Goal: Task Accomplishment & Management: Manage account settings

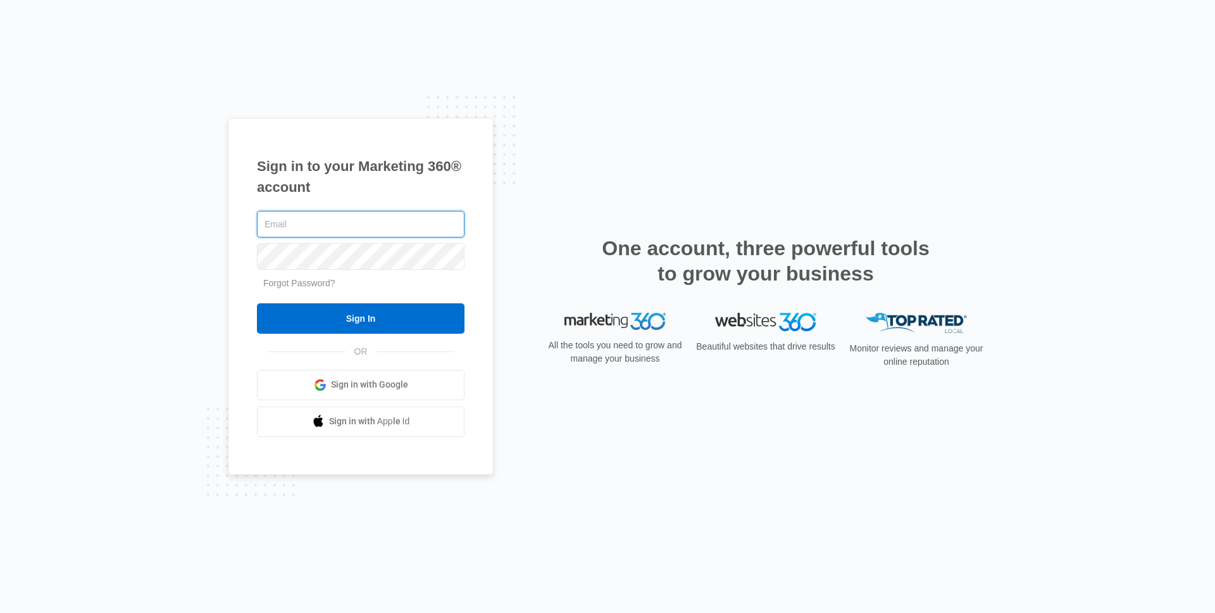
type input "[PERSON_NAME][EMAIL_ADDRESS][DOMAIN_NAME]"
click at [403, 296] on form "kaitlyn.brunswig@madwire.com Forgot Password? Sign In" at bounding box center [361, 270] width 208 height 125
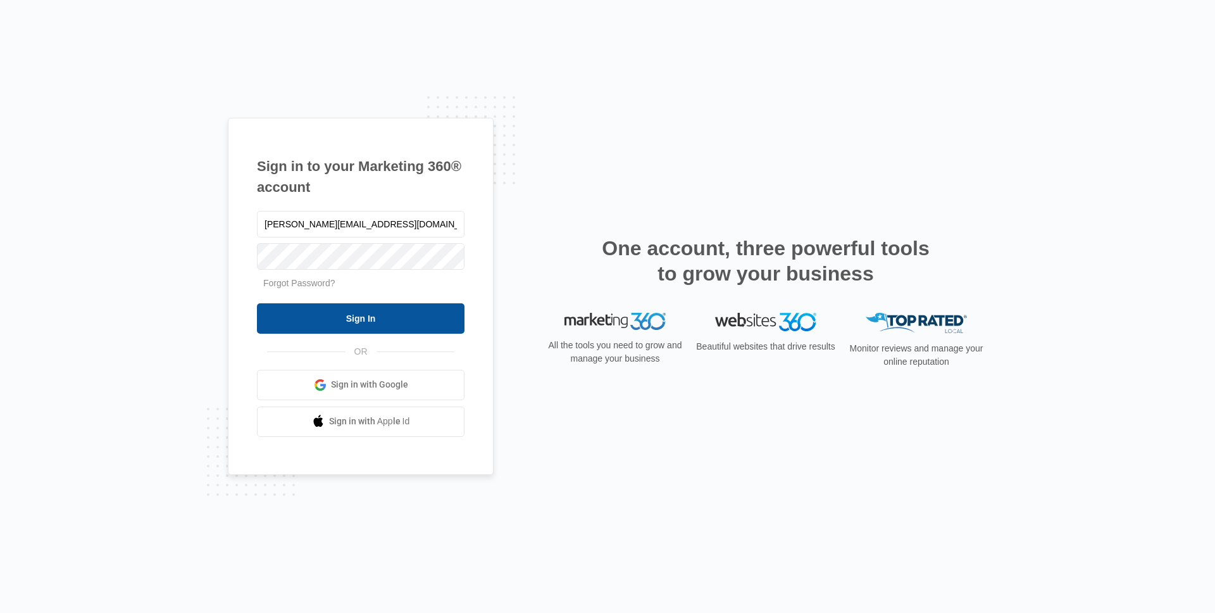
click at [405, 310] on input "Sign In" at bounding box center [361, 318] width 208 height 30
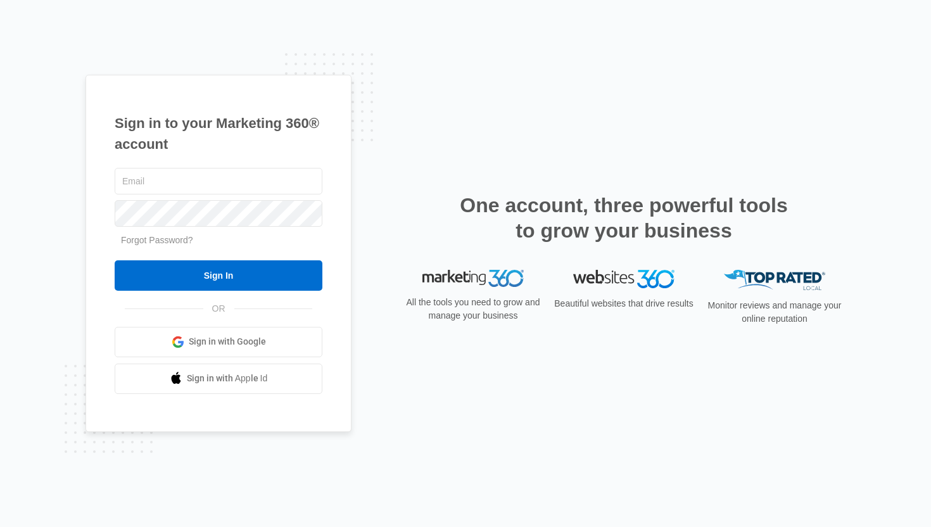
type input "[PERSON_NAME][EMAIL_ADDRESS][DOMAIN_NAME]"
click at [243, 255] on form "[PERSON_NAME][EMAIL_ADDRESS][DOMAIN_NAME] Forgot Password? Sign In" at bounding box center [219, 227] width 208 height 125
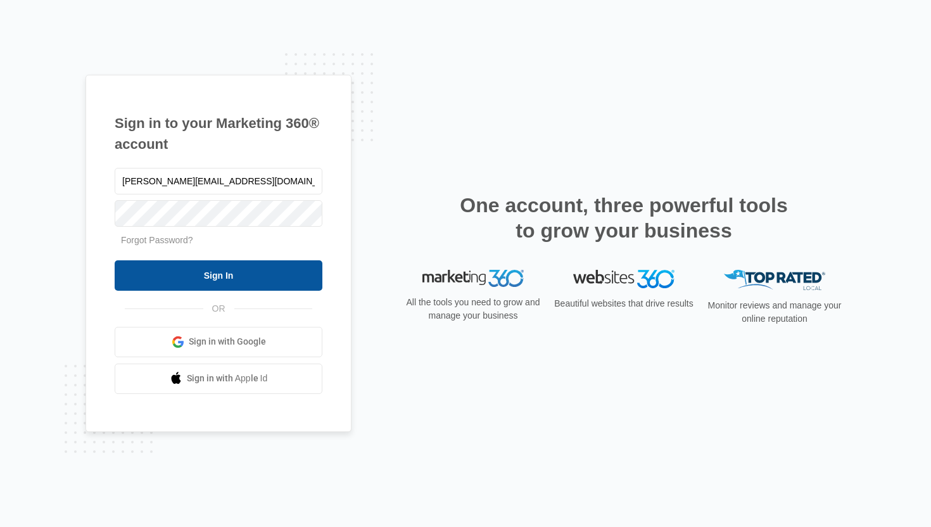
click at [241, 277] on input "Sign In" at bounding box center [219, 275] width 208 height 30
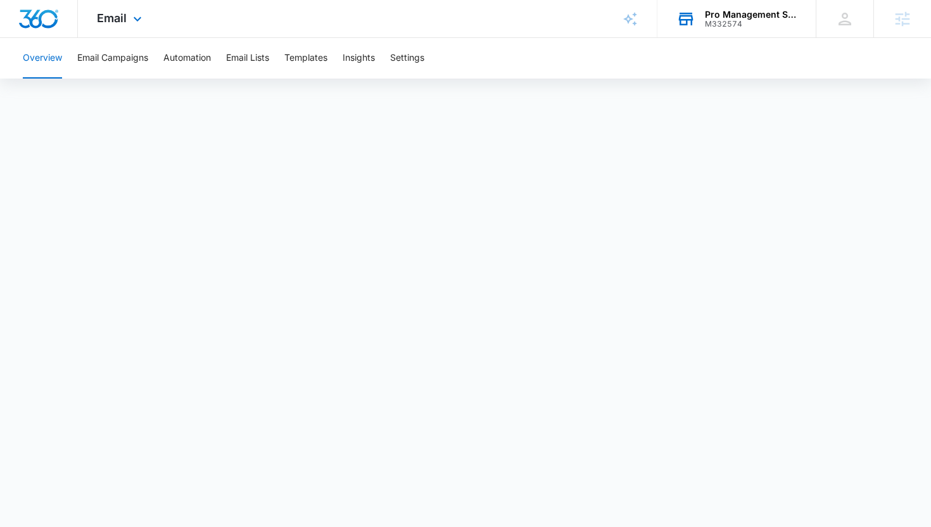
click at [709, 27] on div "M332574" at bounding box center [751, 24] width 92 height 9
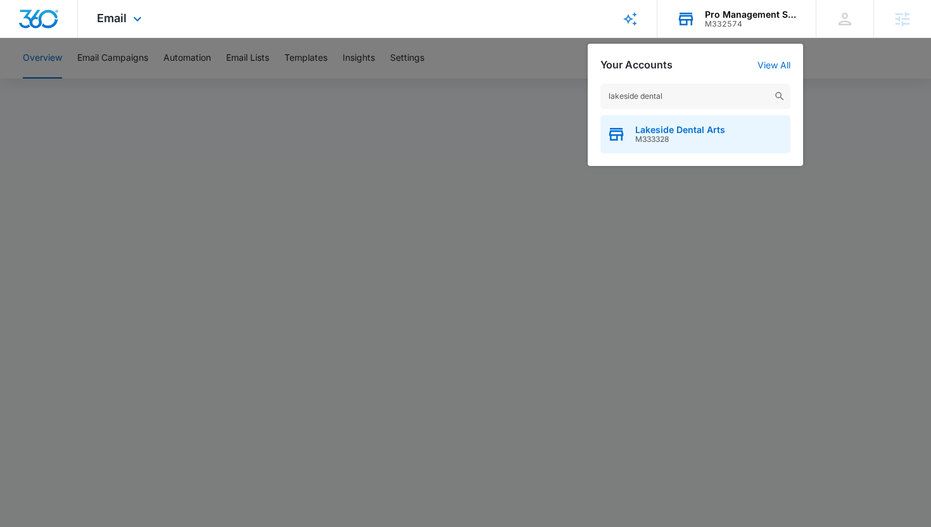
type input "lakeside dental"
click at [715, 130] on span "Lakeside Dental Arts" at bounding box center [680, 130] width 90 height 10
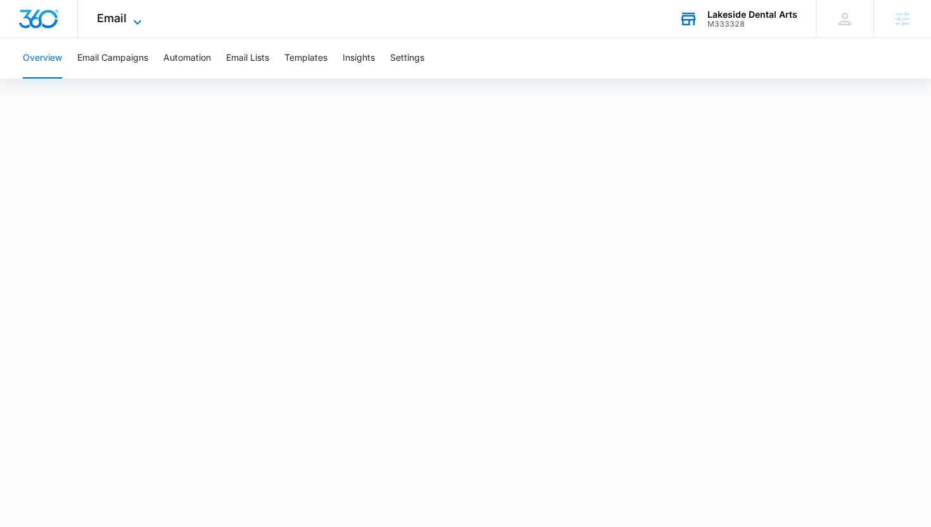
click at [140, 13] on div "Email Apps Reputation Websites Forms CRM Email Social Payments POS Content Ads …" at bounding box center [121, 18] width 86 height 37
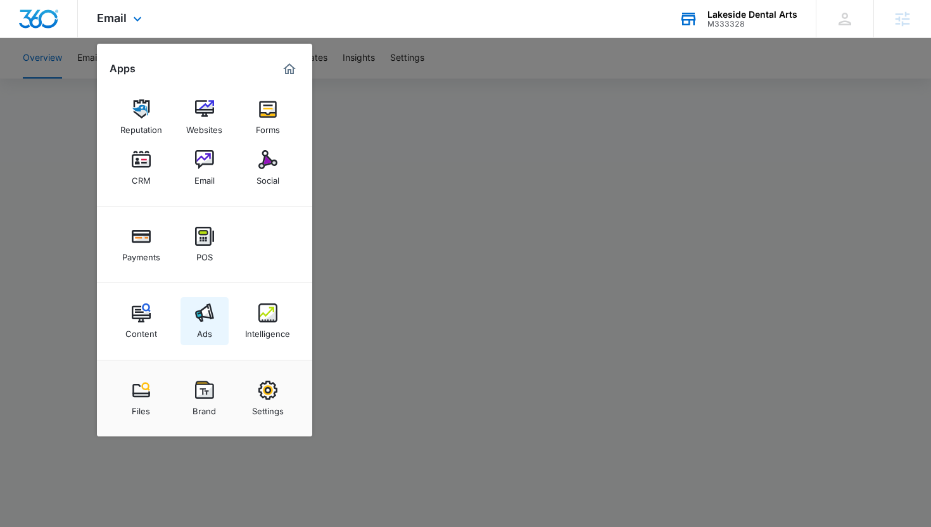
click at [210, 320] on img at bounding box center [204, 312] width 19 height 19
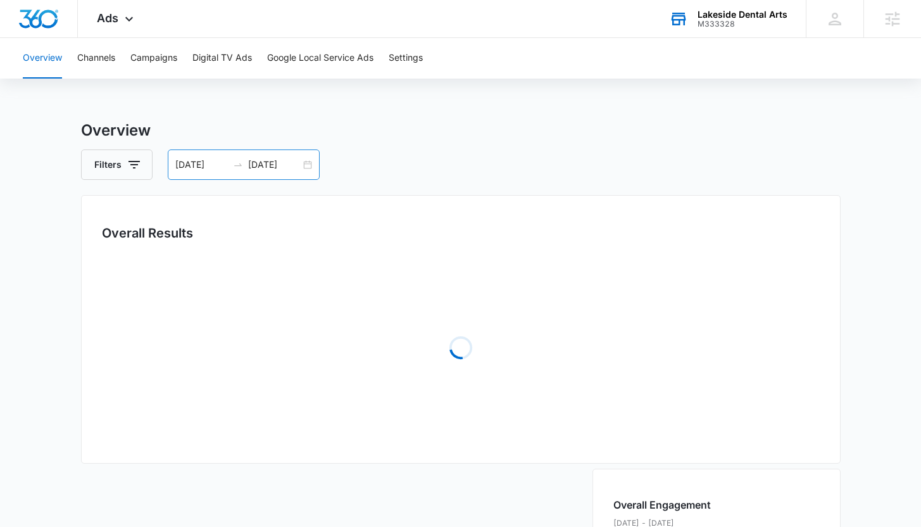
click at [271, 168] on input "[DATE]" at bounding box center [274, 165] width 53 height 14
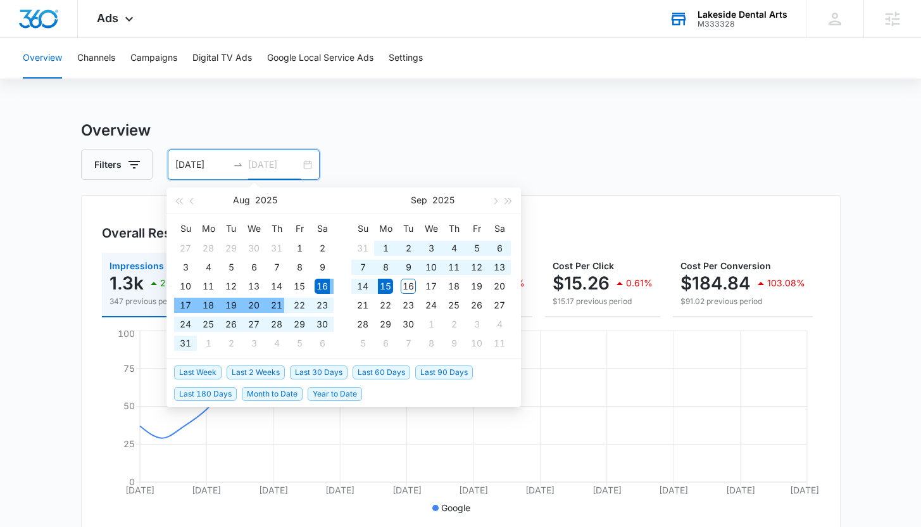
type input "[DATE]"
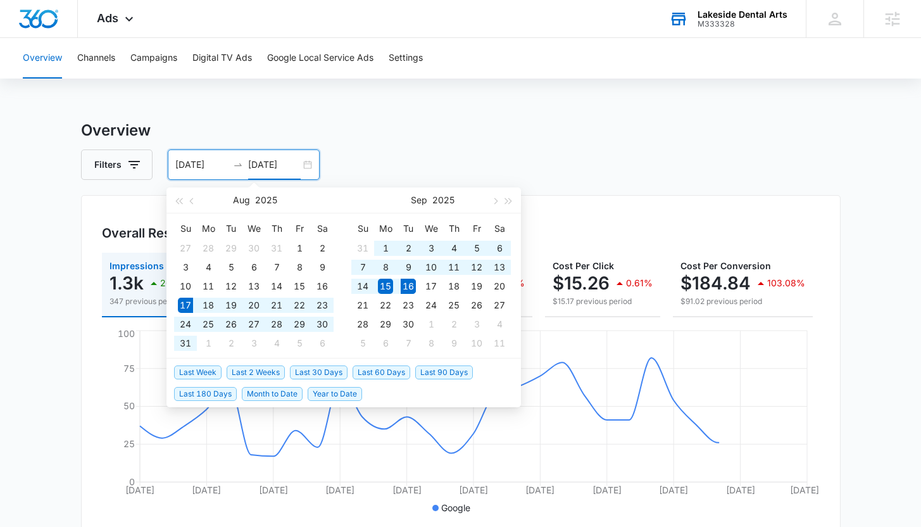
click at [305, 374] on span "Last 30 Days" at bounding box center [319, 372] width 58 height 14
type input "[DATE]"
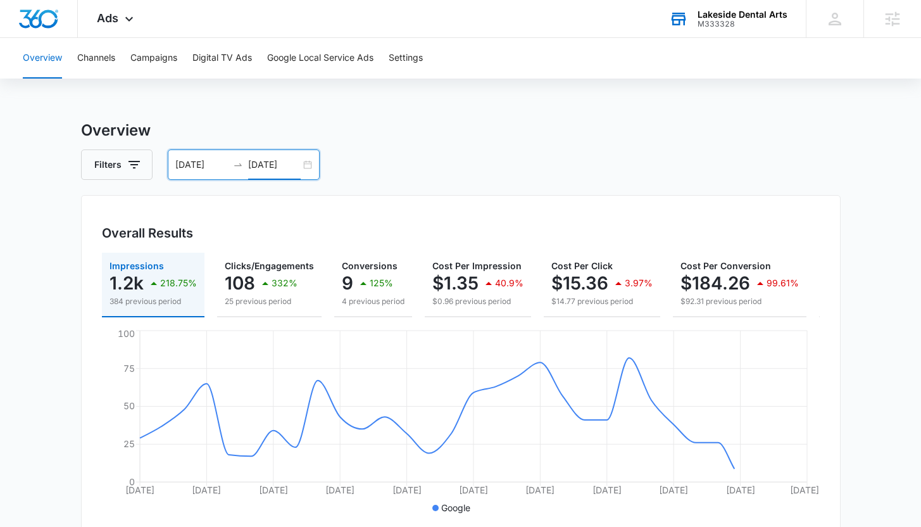
scroll to position [0, 157]
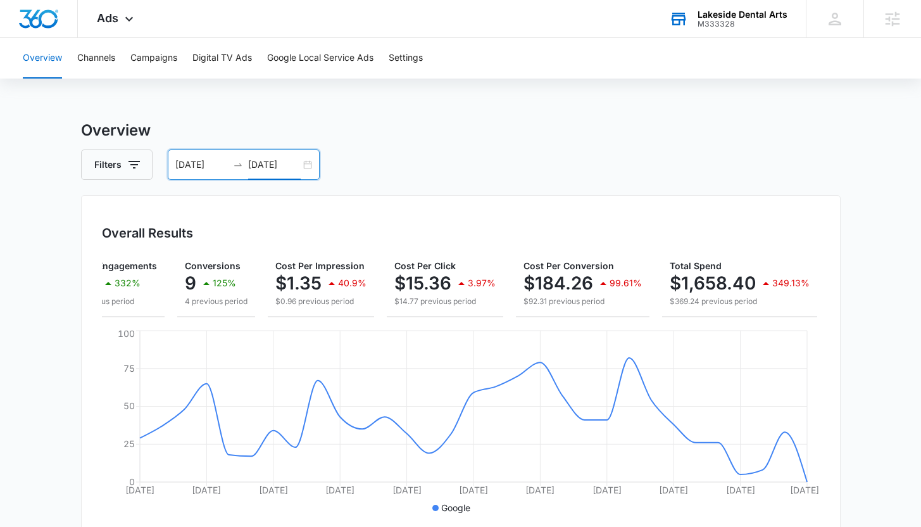
click at [392, 118] on div "Overview Channels Campaigns Digital TV Ads Google Local Service Ads Settings Ov…" at bounding box center [460, 533] width 921 height 990
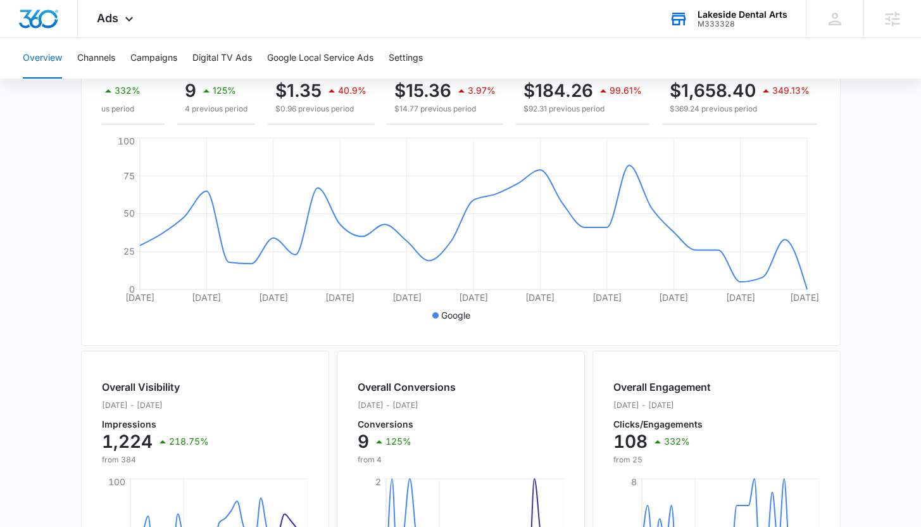
scroll to position [511, 0]
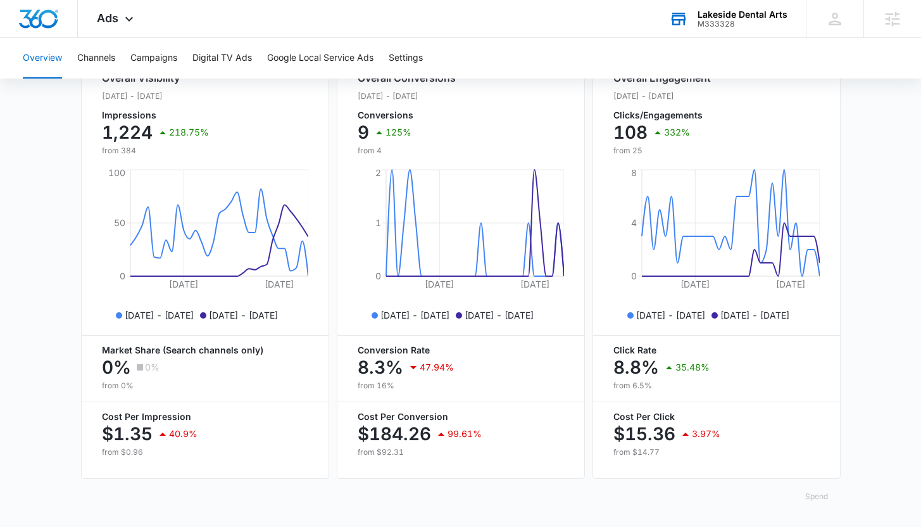
click at [826, 498] on button "Spend" at bounding box center [817, 496] width 48 height 30
click at [816, 462] on div "Raw" at bounding box center [826, 466] width 37 height 8
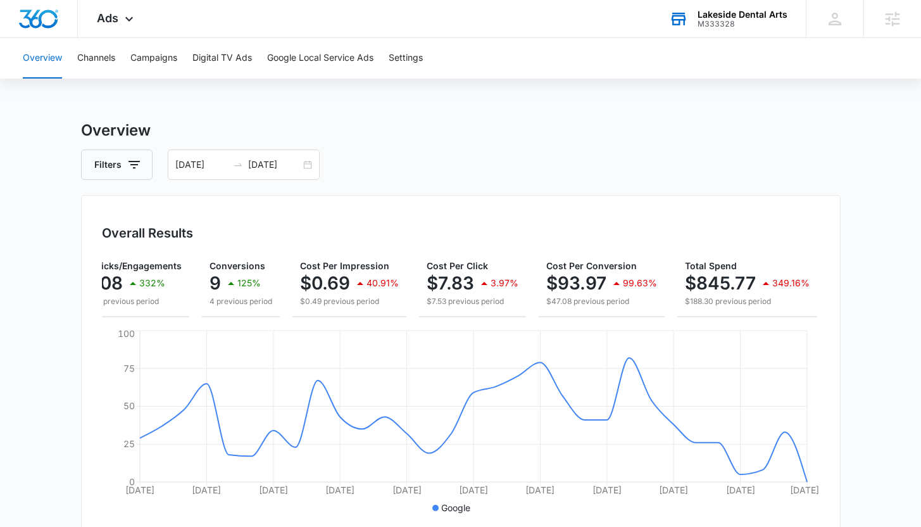
scroll to position [0, 0]
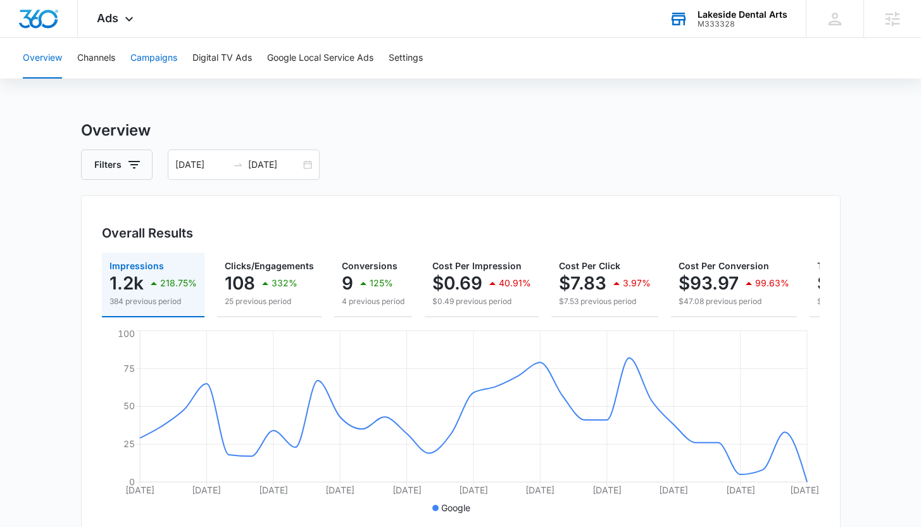
click at [149, 65] on button "Campaigns" at bounding box center [153, 58] width 47 height 41
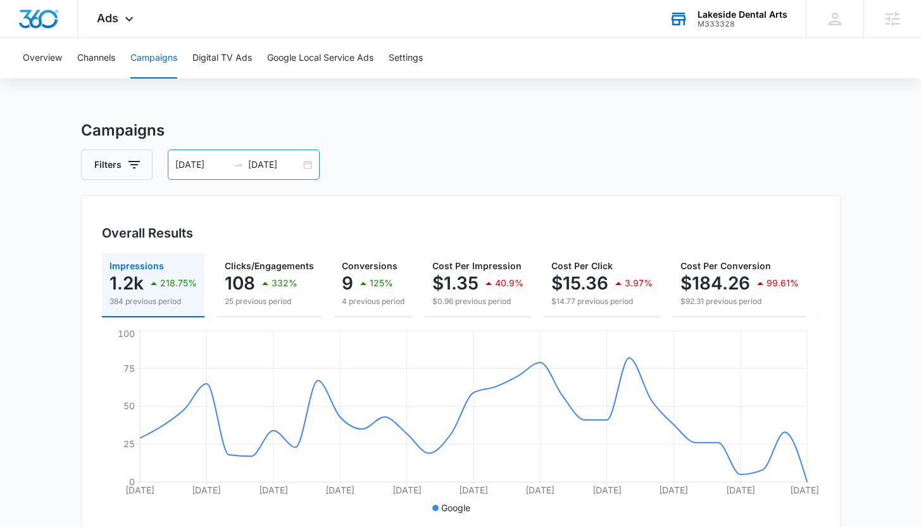
click at [210, 169] on input "[DATE]" at bounding box center [201, 165] width 53 height 14
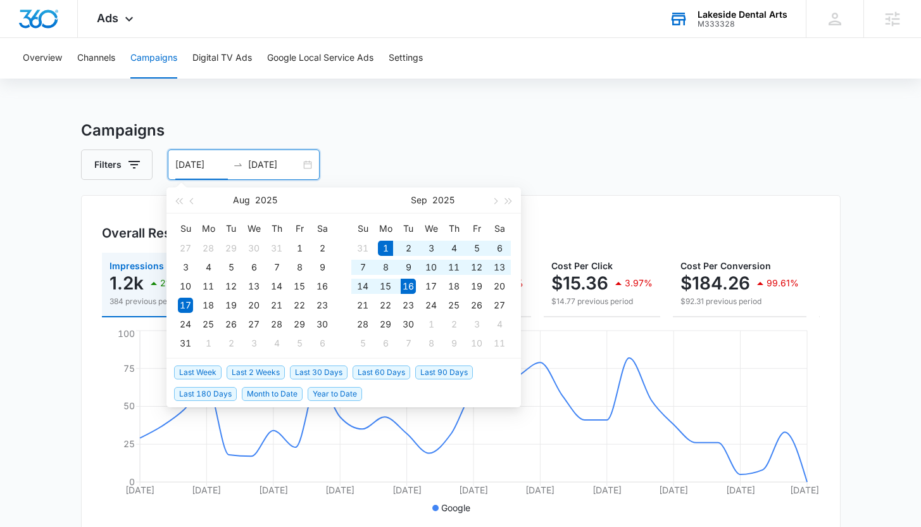
click at [283, 396] on span "Month to Date" at bounding box center [272, 394] width 61 height 14
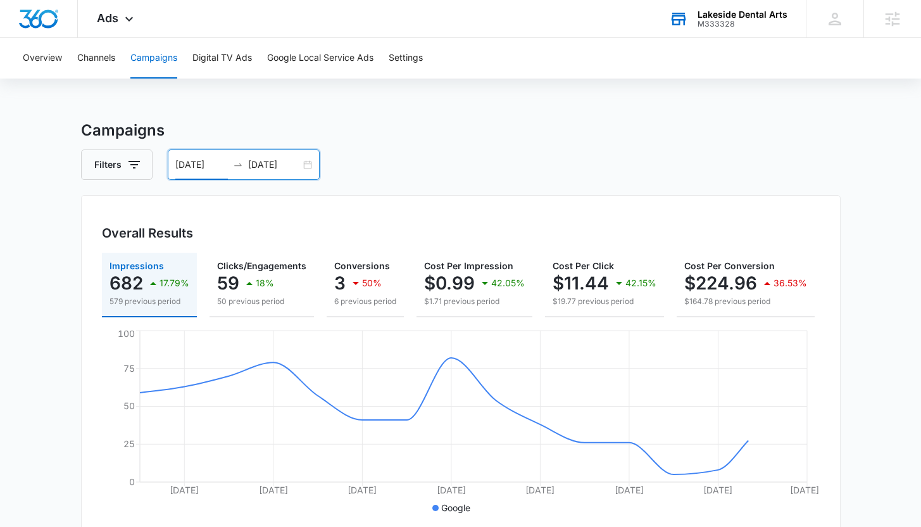
scroll to position [0, 145]
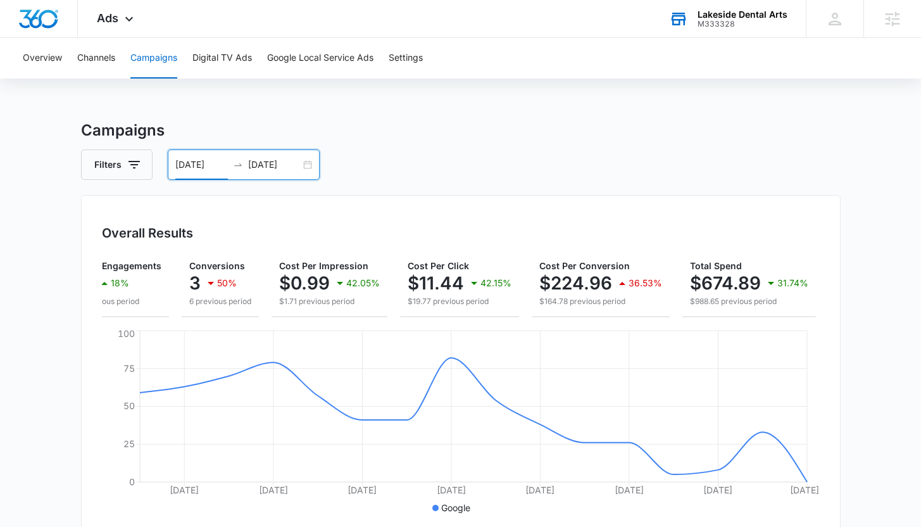
click at [479, 164] on div "Filters 09/01/2025 09/16/2025" at bounding box center [461, 164] width 760 height 30
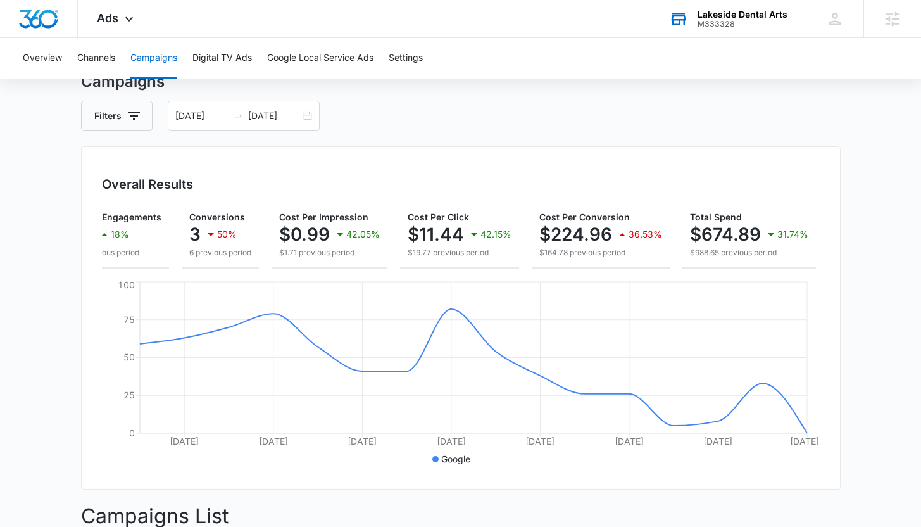
scroll to position [386, 0]
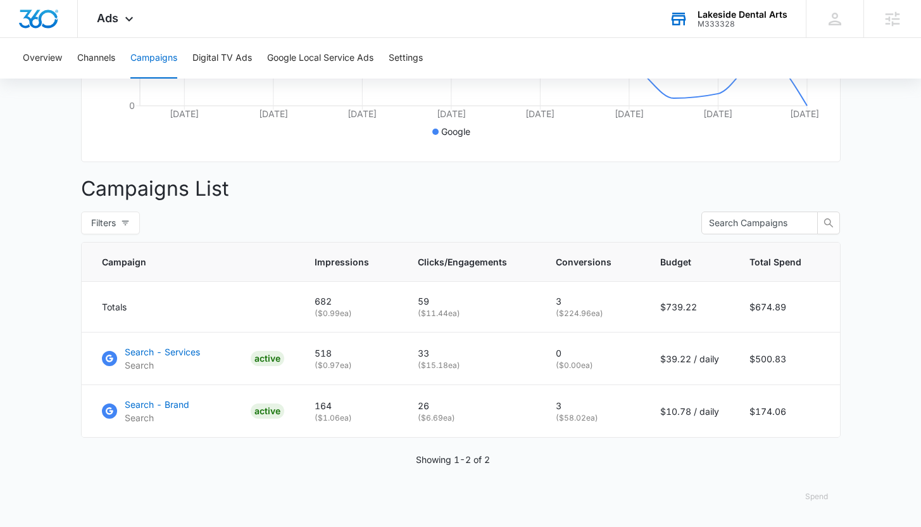
click at [819, 497] on button "Spend" at bounding box center [817, 496] width 48 height 30
click at [815, 462] on button "Raw" at bounding box center [834, 466] width 82 height 18
click at [814, 501] on button "Spend" at bounding box center [817, 496] width 48 height 30
click at [809, 444] on div "Optimized" at bounding box center [826, 448] width 37 height 8
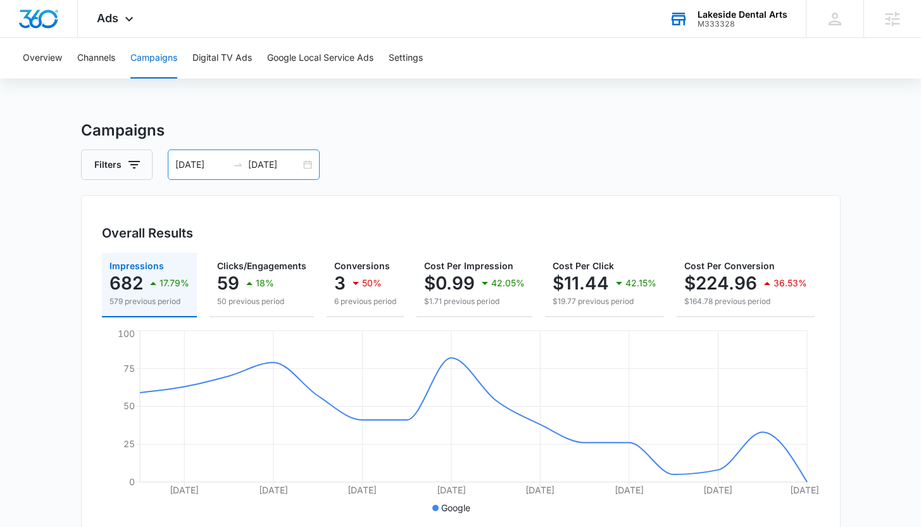
click at [199, 164] on input "09/01/2025" at bounding box center [201, 165] width 53 height 14
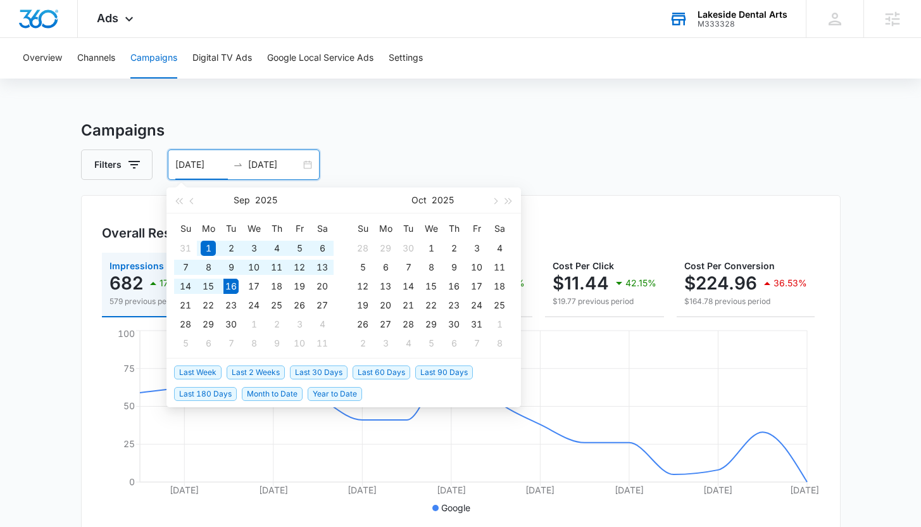
click at [339, 373] on span "Last 30 Days" at bounding box center [319, 372] width 58 height 14
type input "08/17/2025"
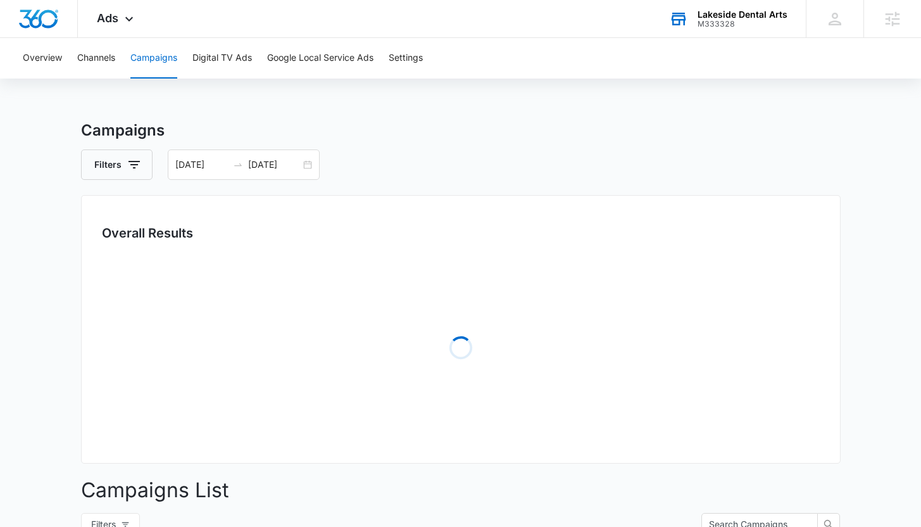
click at [451, 173] on div "Filters 08/17/2025 09/16/2025" at bounding box center [461, 164] width 760 height 30
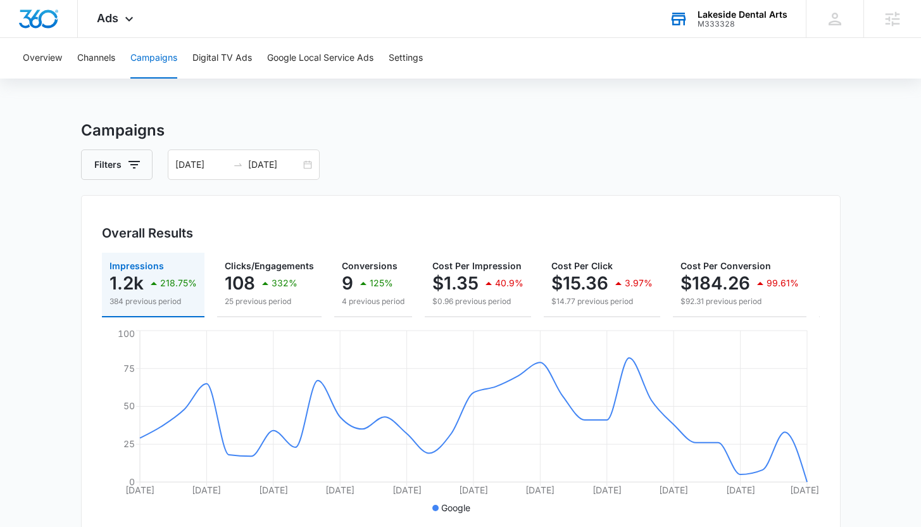
scroll to position [386, 0]
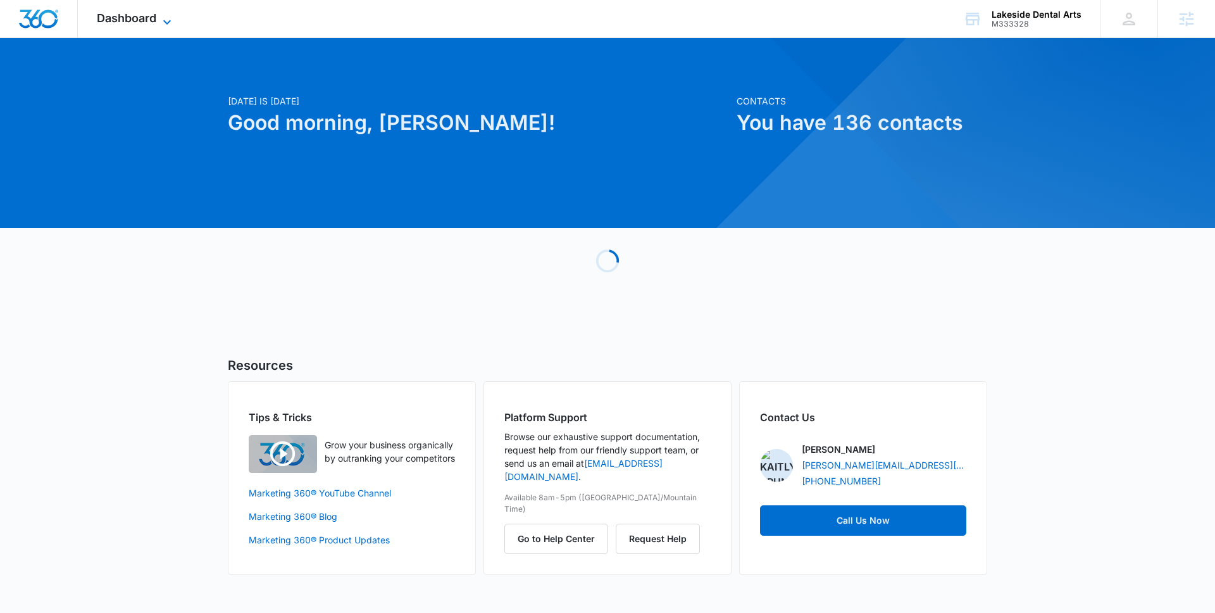
click at [119, 22] on span "Dashboard" at bounding box center [127, 17] width 60 height 13
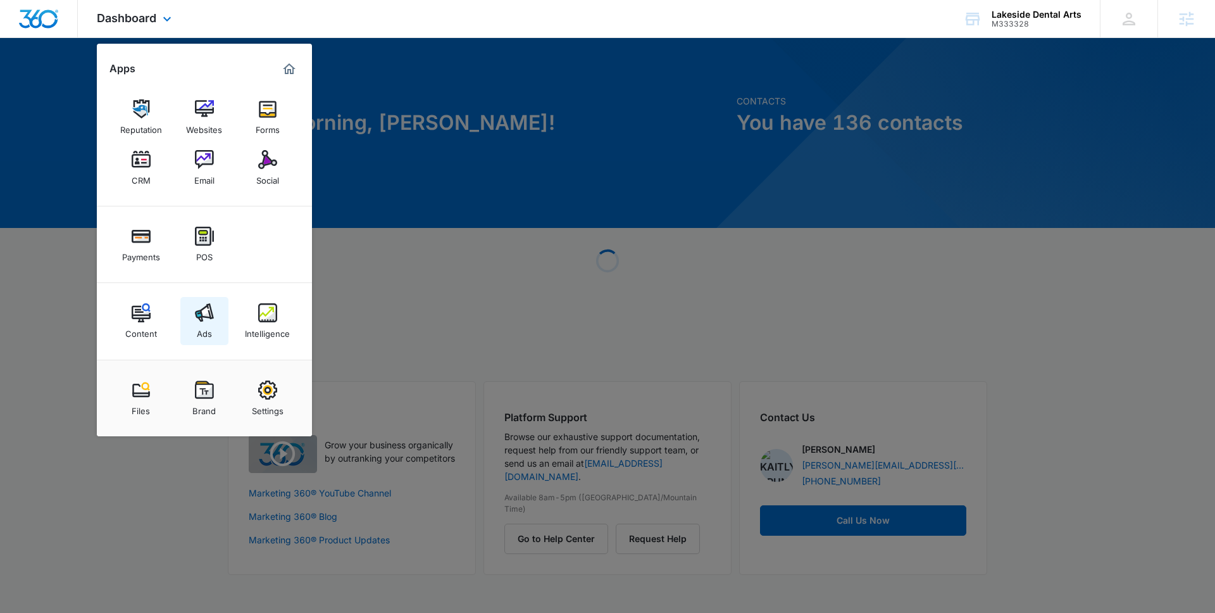
click at [220, 322] on link "Ads" at bounding box center [204, 321] width 48 height 48
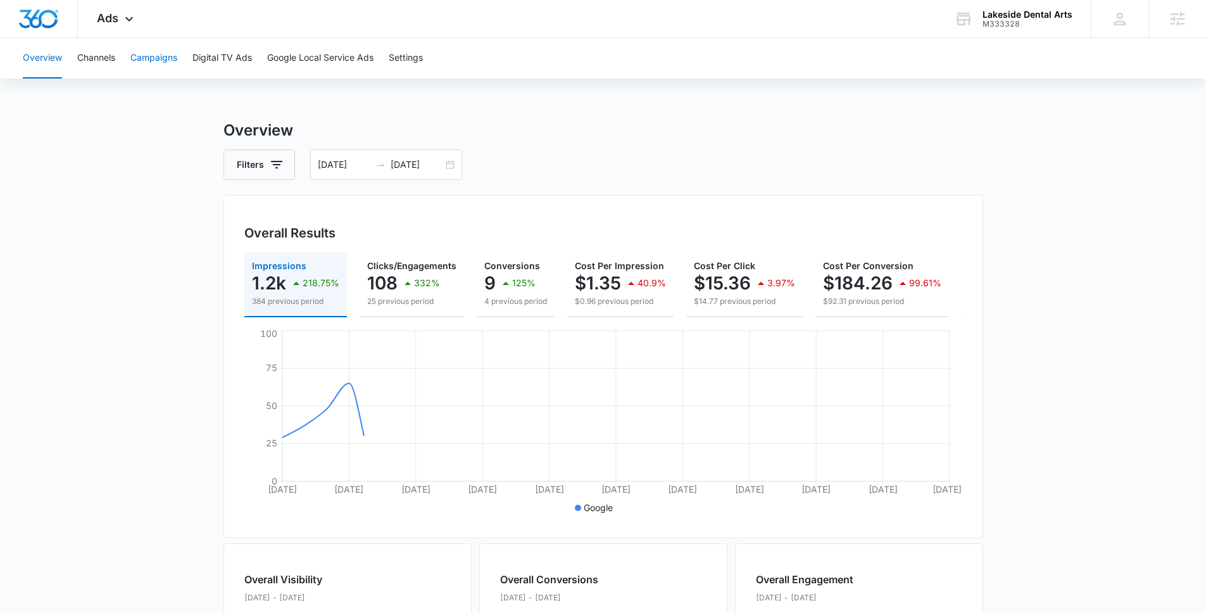
click at [162, 61] on button "Campaigns" at bounding box center [153, 58] width 47 height 41
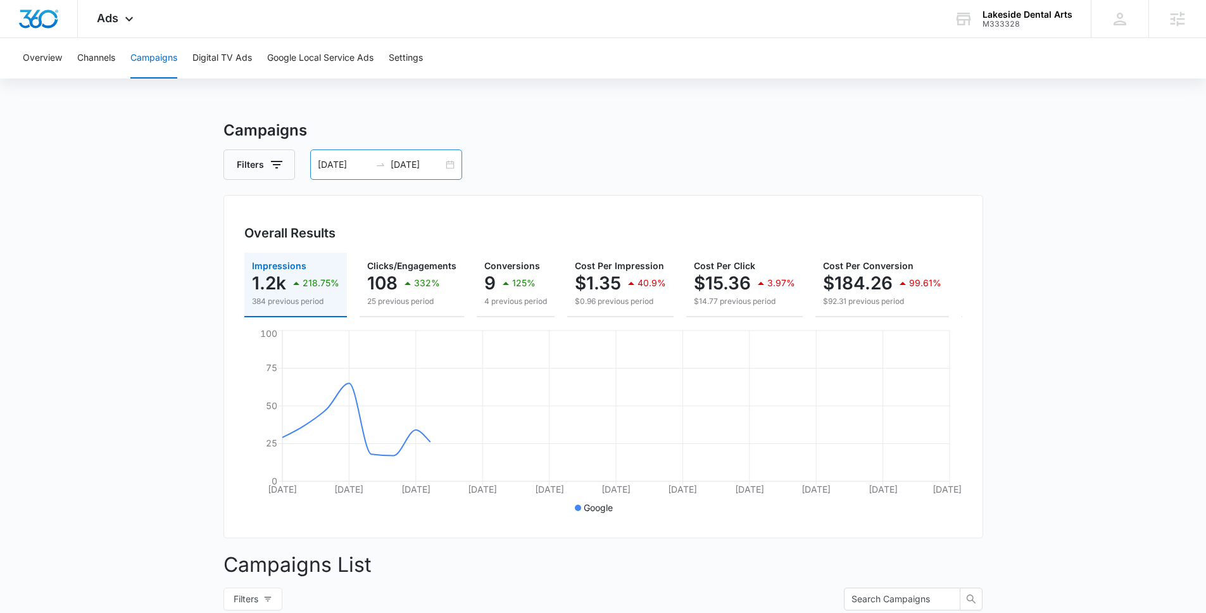
click at [339, 163] on input "08/17/2025" at bounding box center [344, 165] width 53 height 14
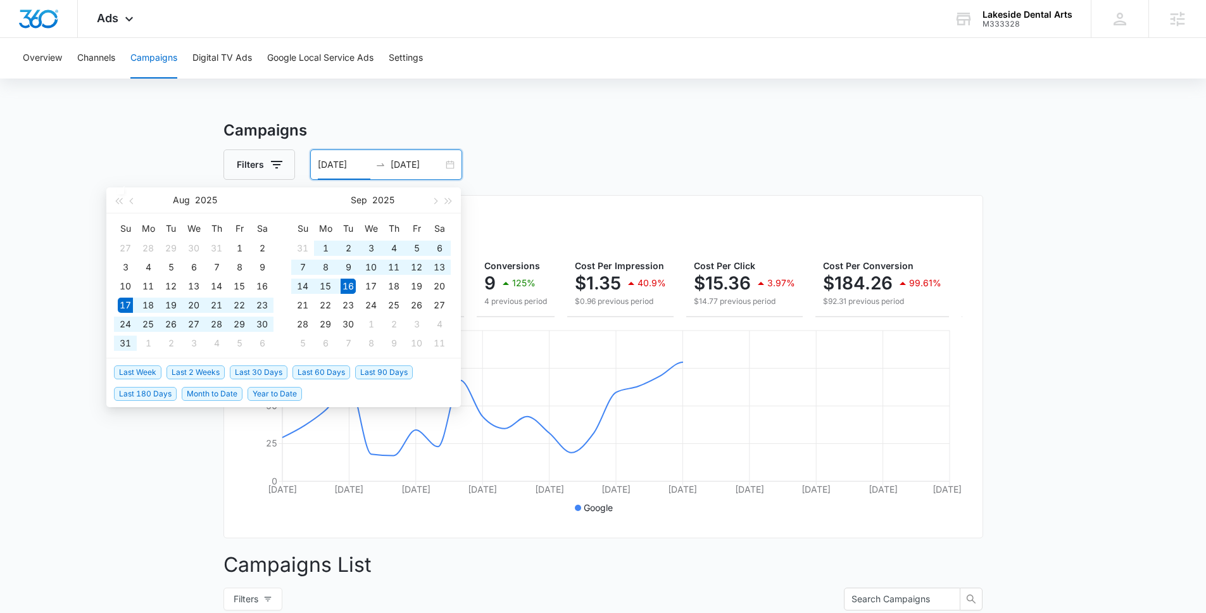
type input "08/17/2025"
click at [272, 371] on span "Last 30 Days" at bounding box center [259, 372] width 58 height 14
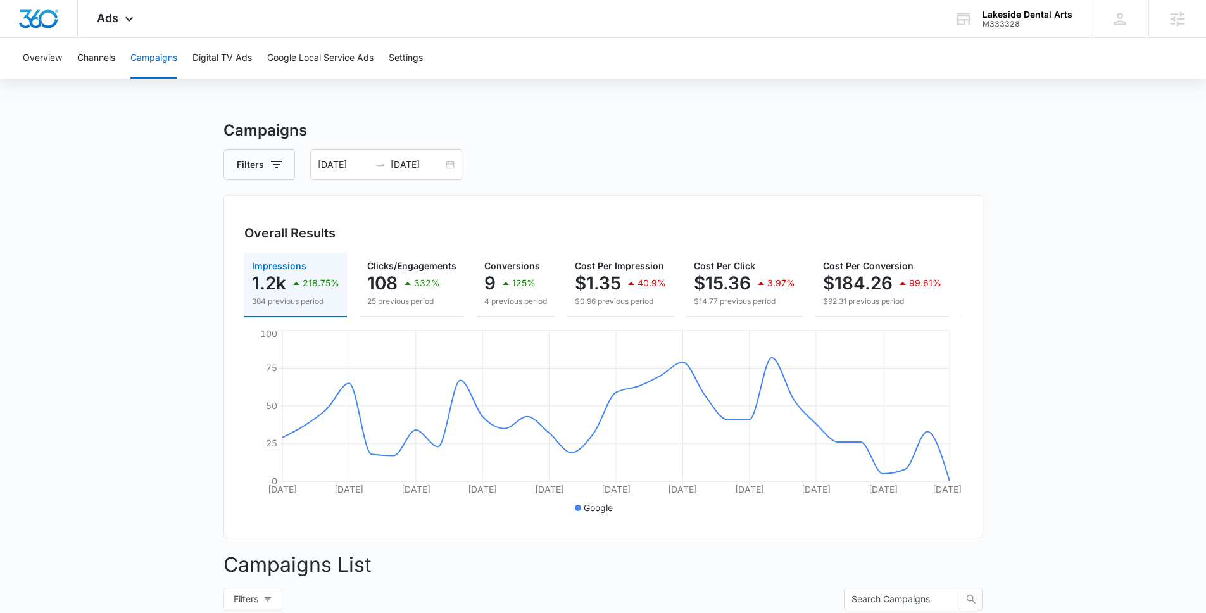
click at [150, 335] on main "Campaigns Filters 08/17/2025 09/16/2025 Overall Results Impressions 1.2k 218.75…" at bounding box center [603, 511] width 1206 height 784
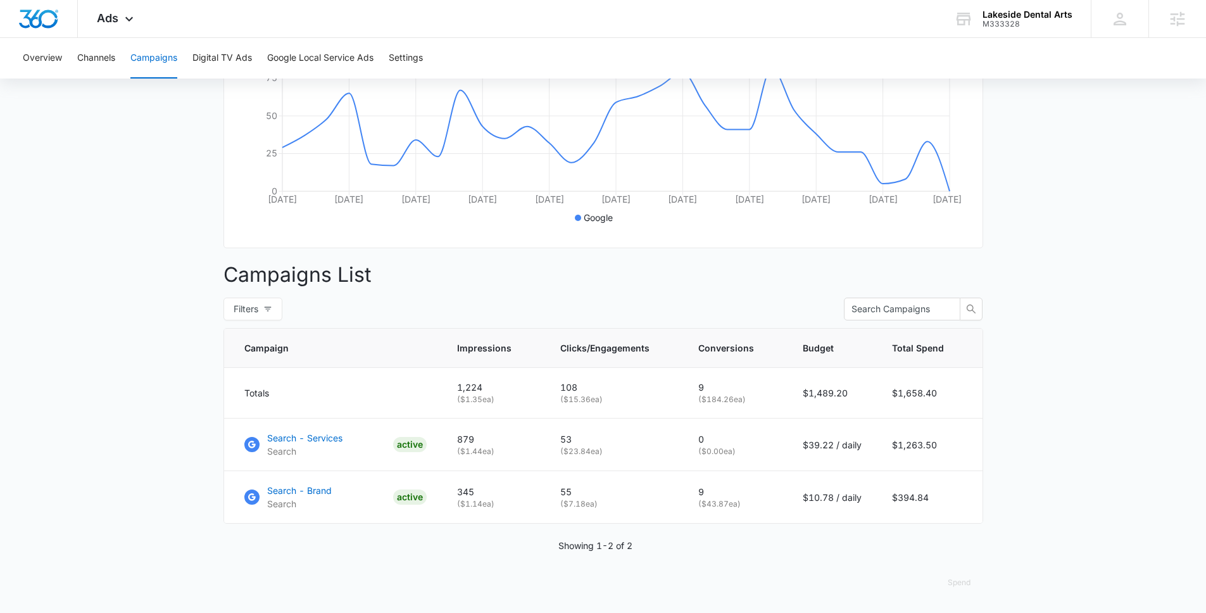
scroll to position [299, 0]
click at [315, 486] on p "Search - Brand" at bounding box center [299, 490] width 65 height 13
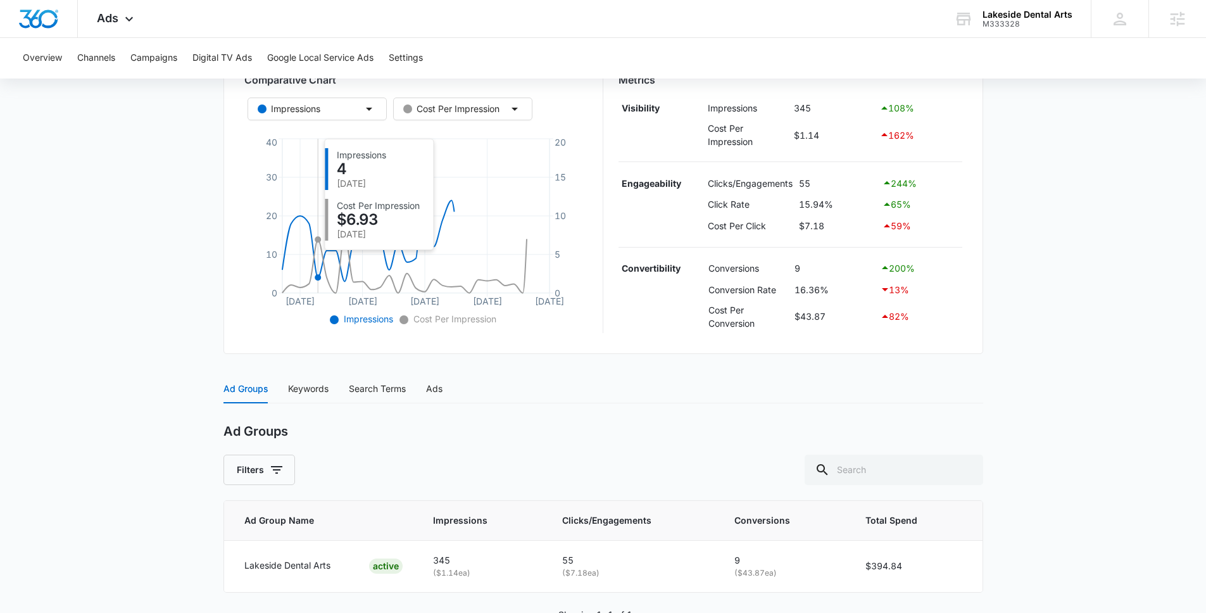
scroll to position [270, 0]
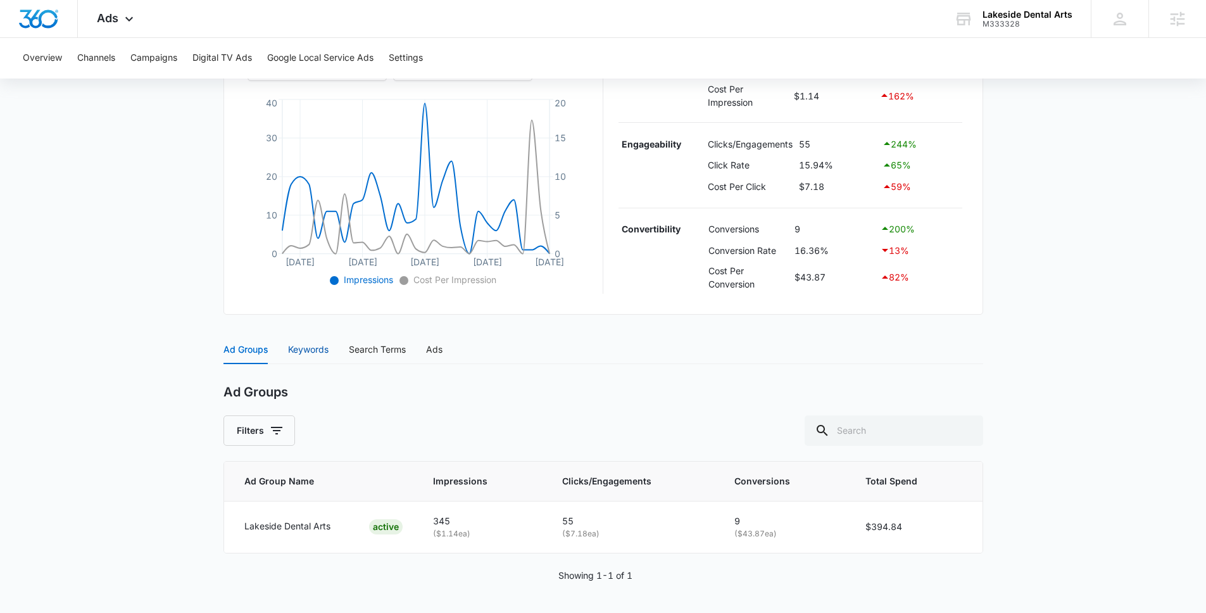
click at [316, 352] on div "Keywords" at bounding box center [308, 349] width 41 height 14
click at [374, 348] on div "Search Terms" at bounding box center [377, 349] width 57 height 14
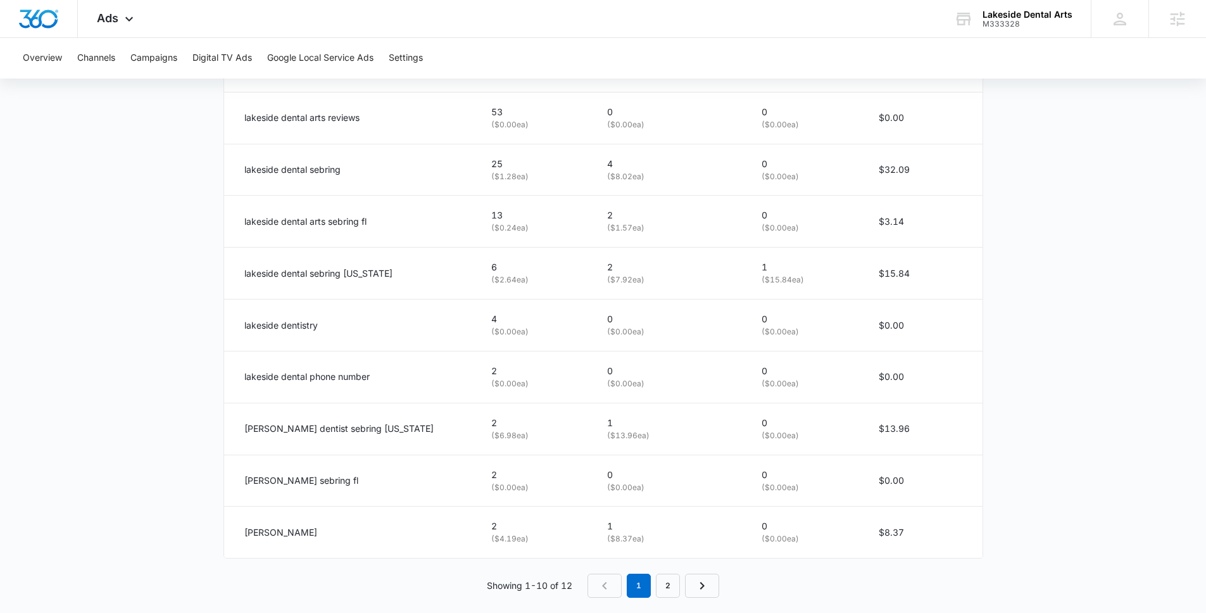
scroll to position [735, 0]
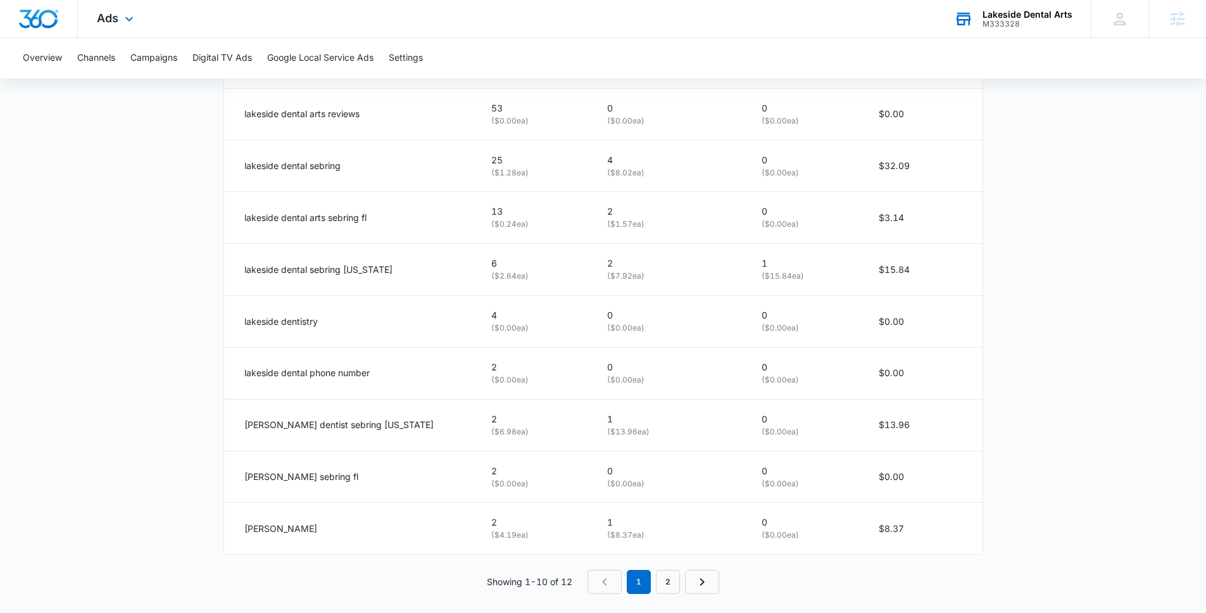
click at [970, 20] on icon at bounding box center [964, 20] width 15 height 10
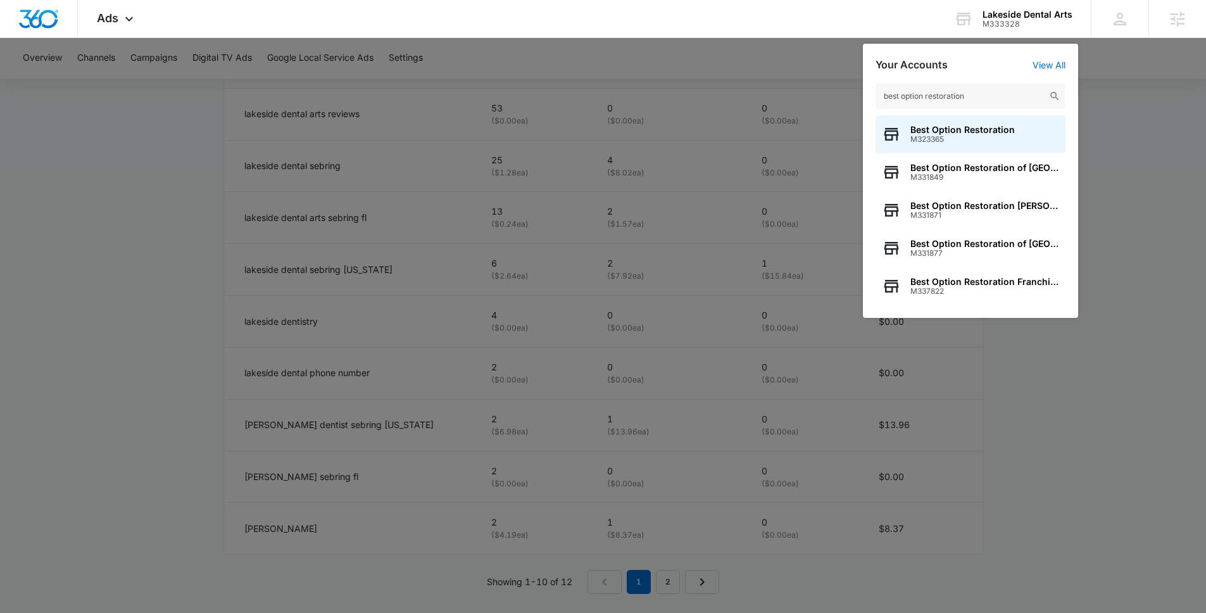
type input "best option restoration"
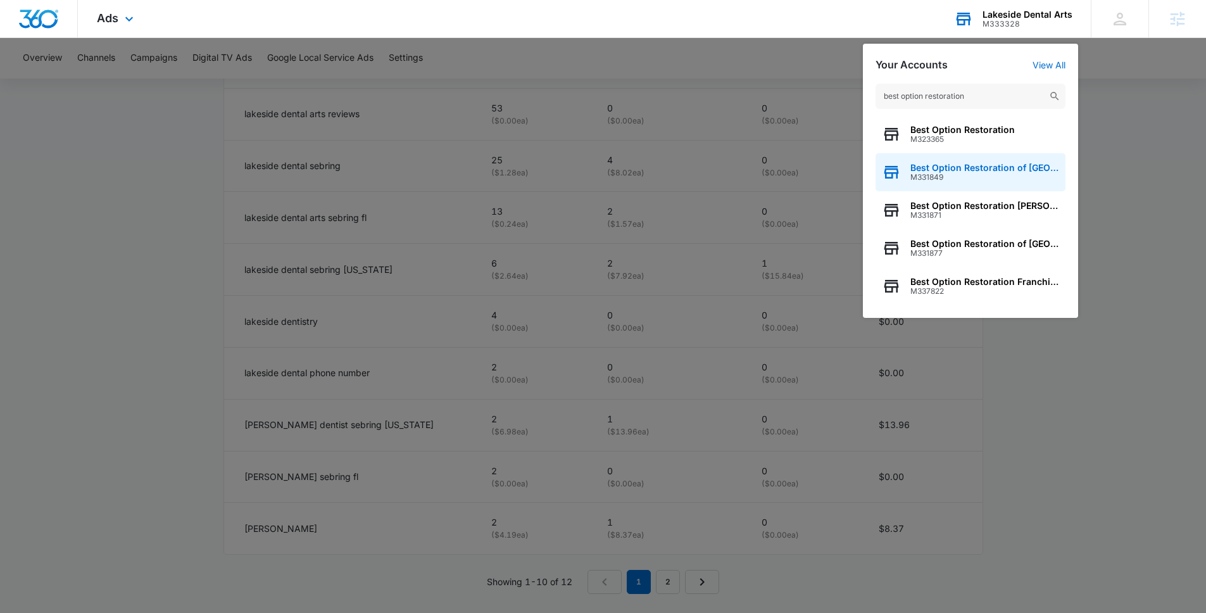
drag, startPoint x: 983, startPoint y: 135, endPoint x: 1007, endPoint y: 185, distance: 55.2
click at [1007, 185] on div "Best Option Restoration M323365 Best Option Restoration of [GEOGRAPHIC_DATA] M3…" at bounding box center [970, 210] width 190 height 190
click at [1007, 185] on div "Best Option Restoration of [GEOGRAPHIC_DATA] M331849" at bounding box center [970, 172] width 190 height 38
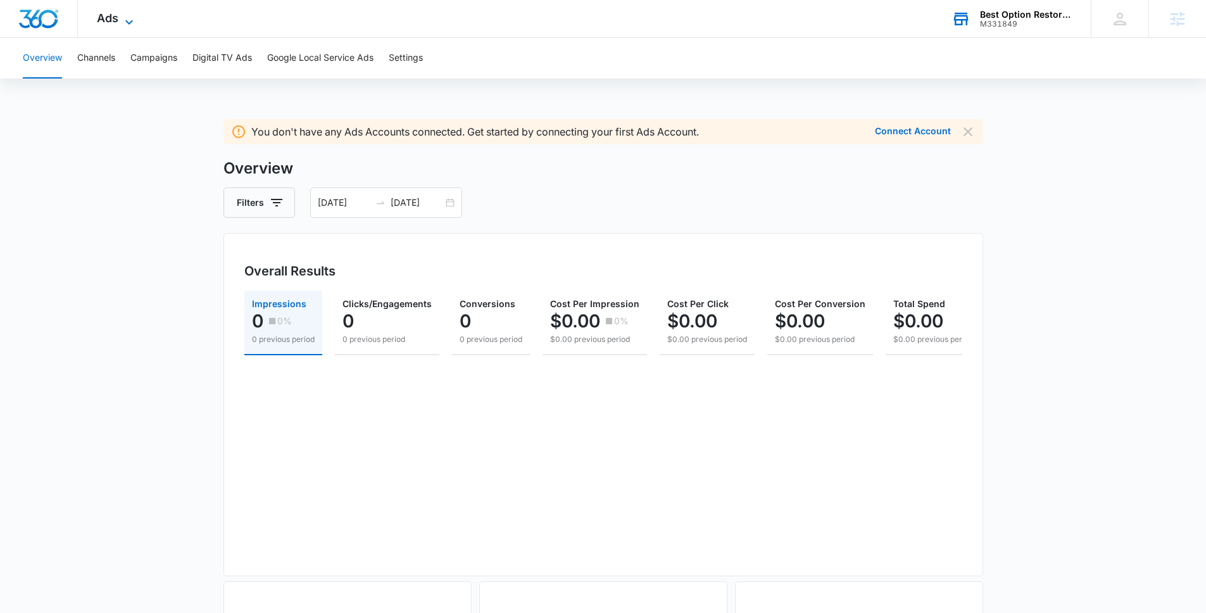
click at [124, 26] on icon at bounding box center [129, 22] width 15 height 15
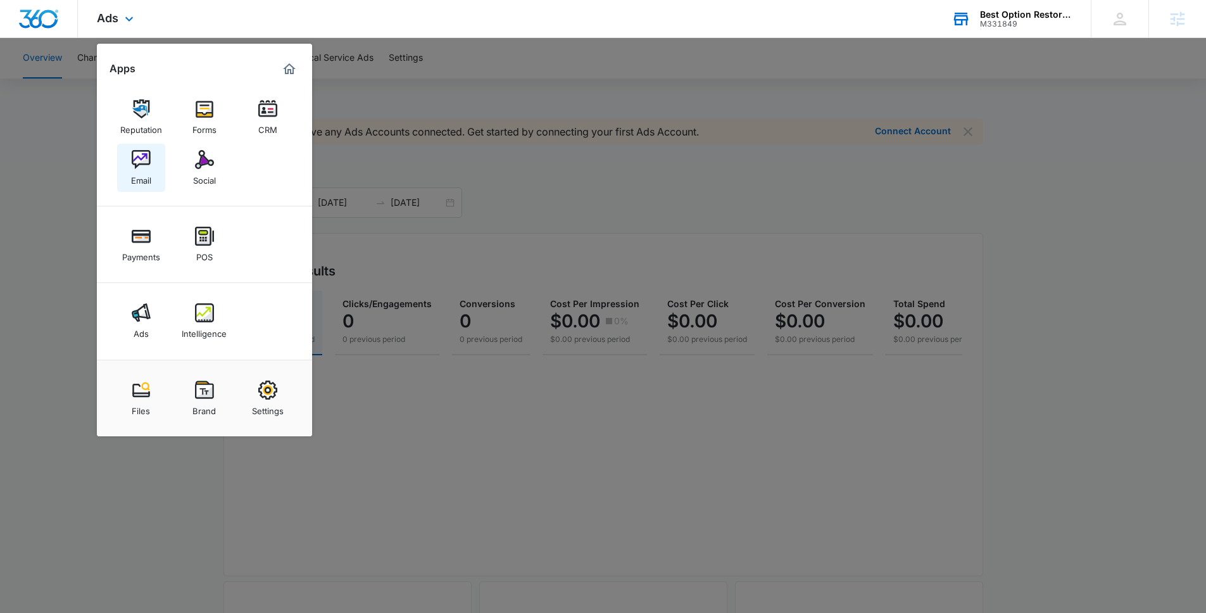
click at [141, 164] on img at bounding box center [141, 159] width 19 height 19
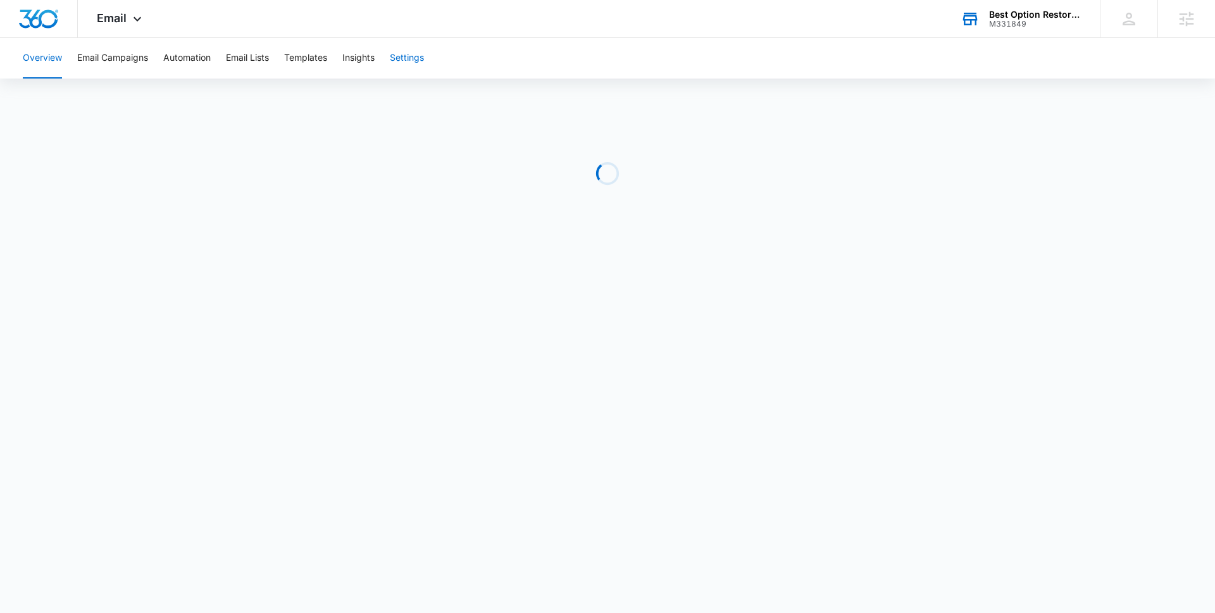
click at [412, 50] on button "Settings" at bounding box center [407, 58] width 34 height 41
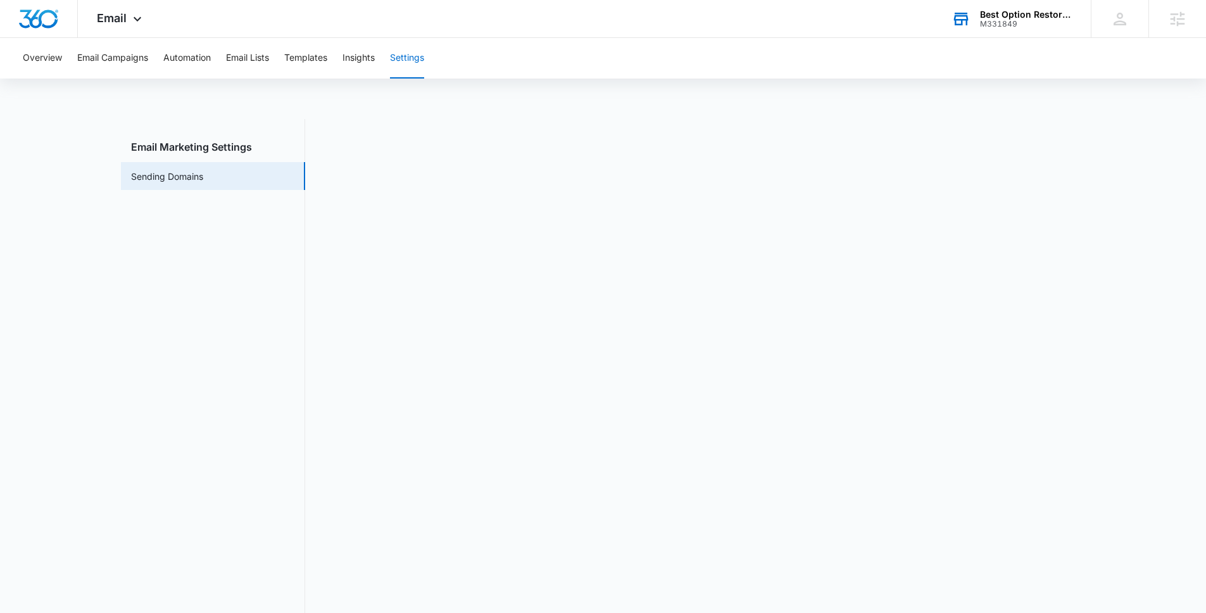
click at [1008, 9] on div "Best Option Restoration of [GEOGRAPHIC_DATA]" at bounding box center [1026, 14] width 92 height 10
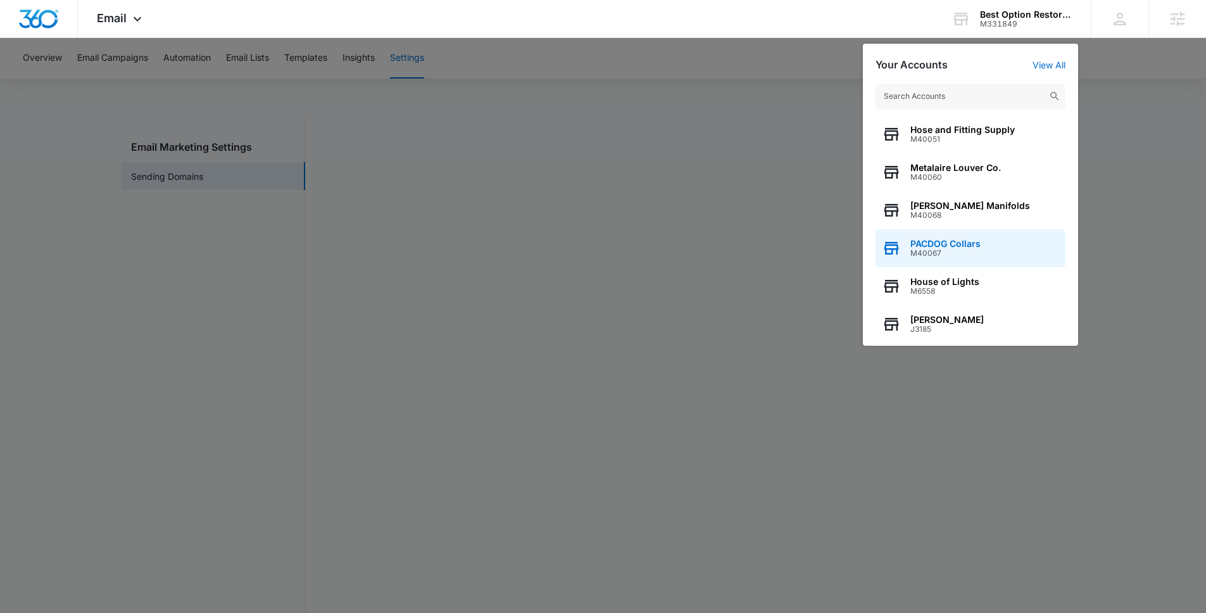
click at [941, 249] on span "M40067" at bounding box center [945, 253] width 70 height 9
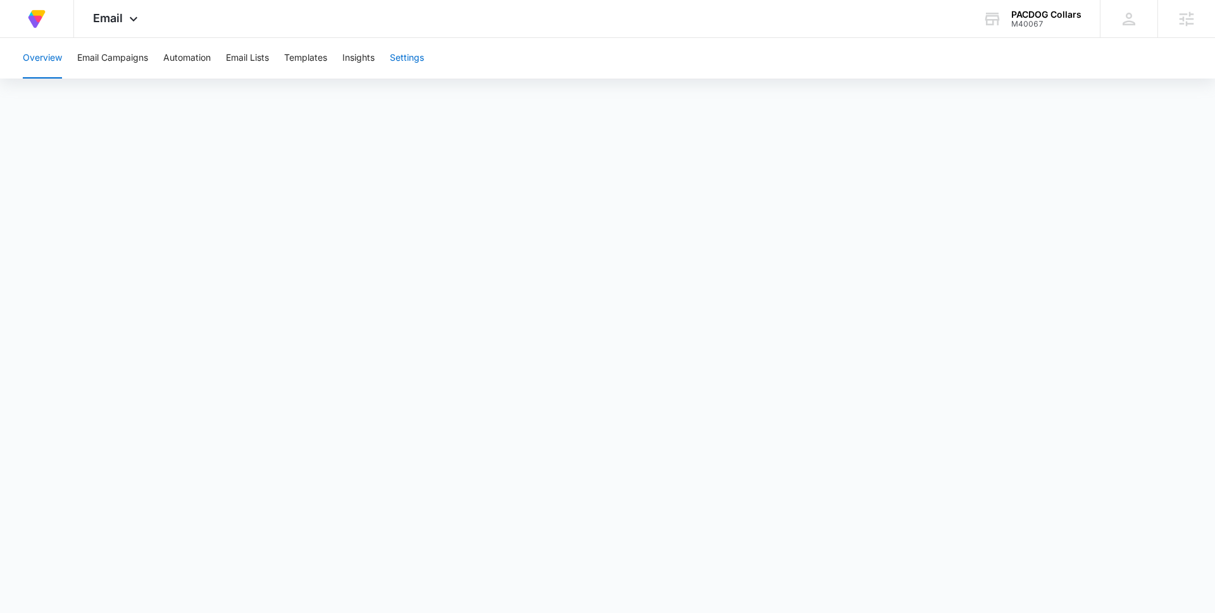
click at [413, 60] on button "Settings" at bounding box center [407, 58] width 34 height 41
